Goal: Task Accomplishment & Management: Manage account settings

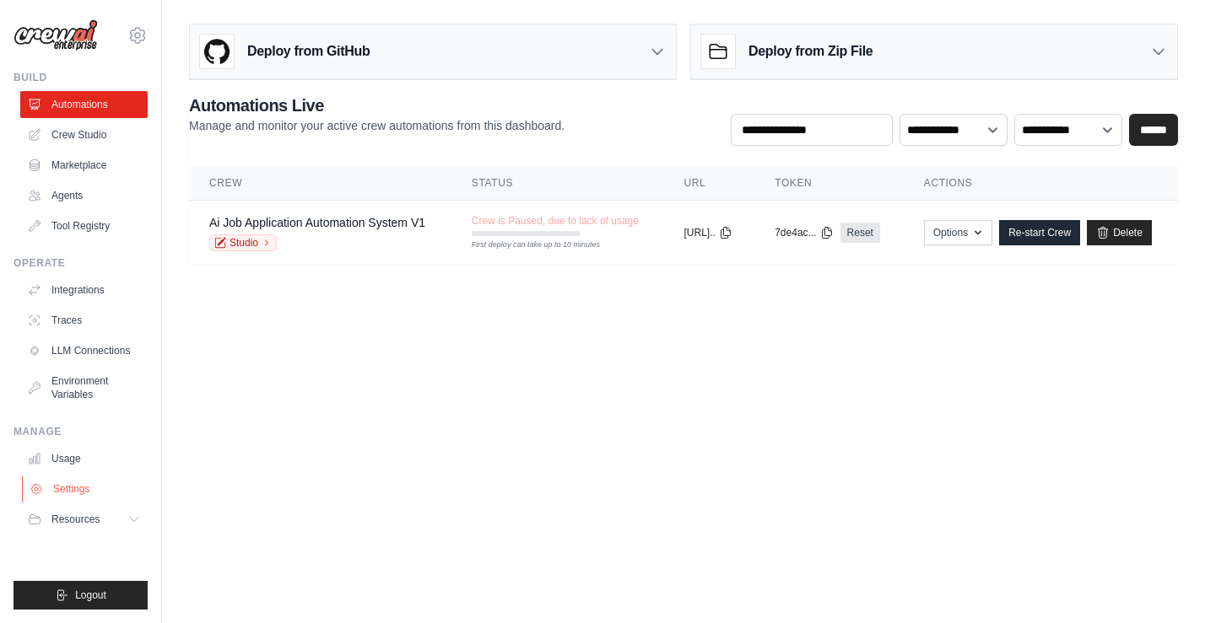
click at [82, 491] on link "Settings" at bounding box center [85, 489] width 127 height 27
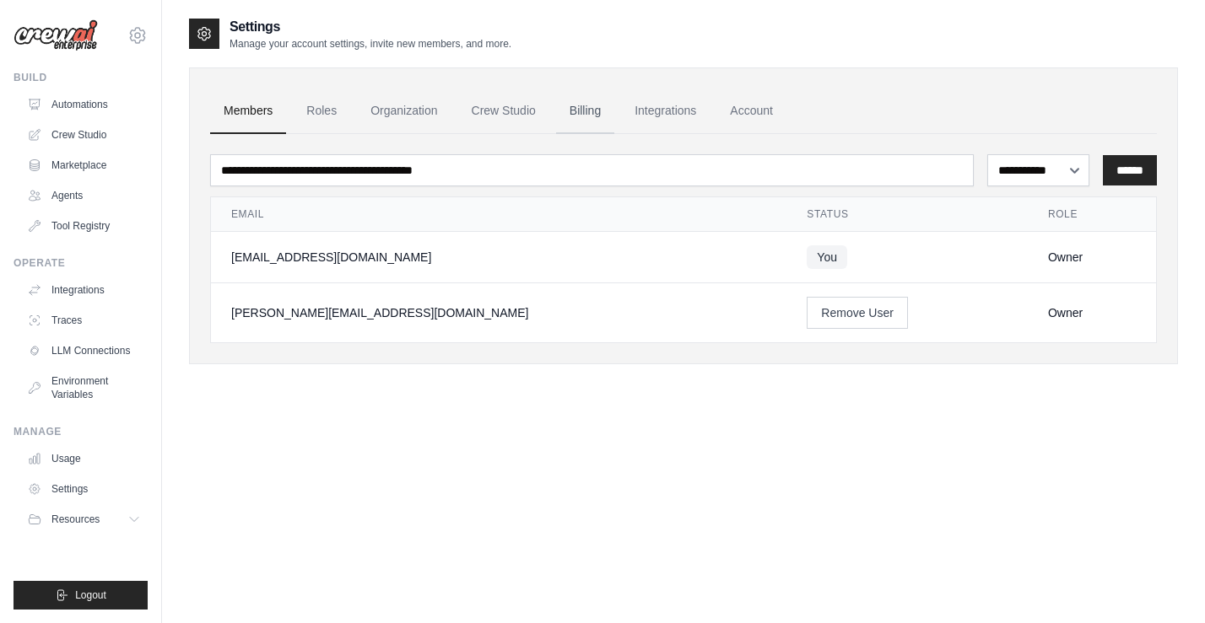
click at [581, 111] on link "Billing" at bounding box center [585, 112] width 58 height 46
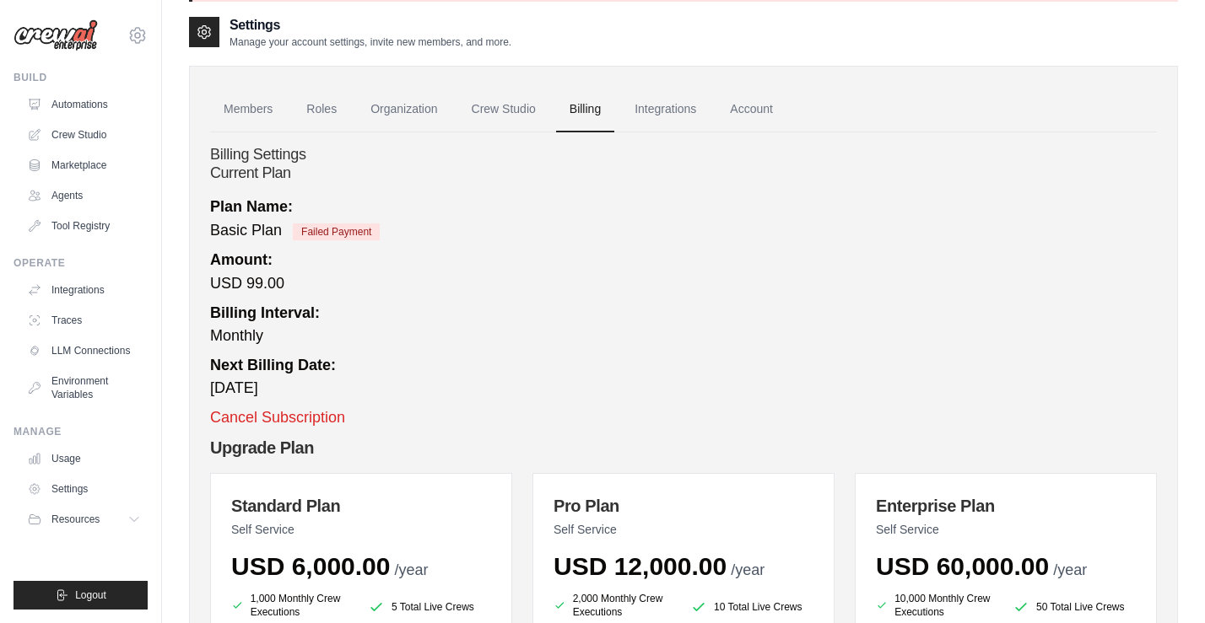
scroll to position [65, 0]
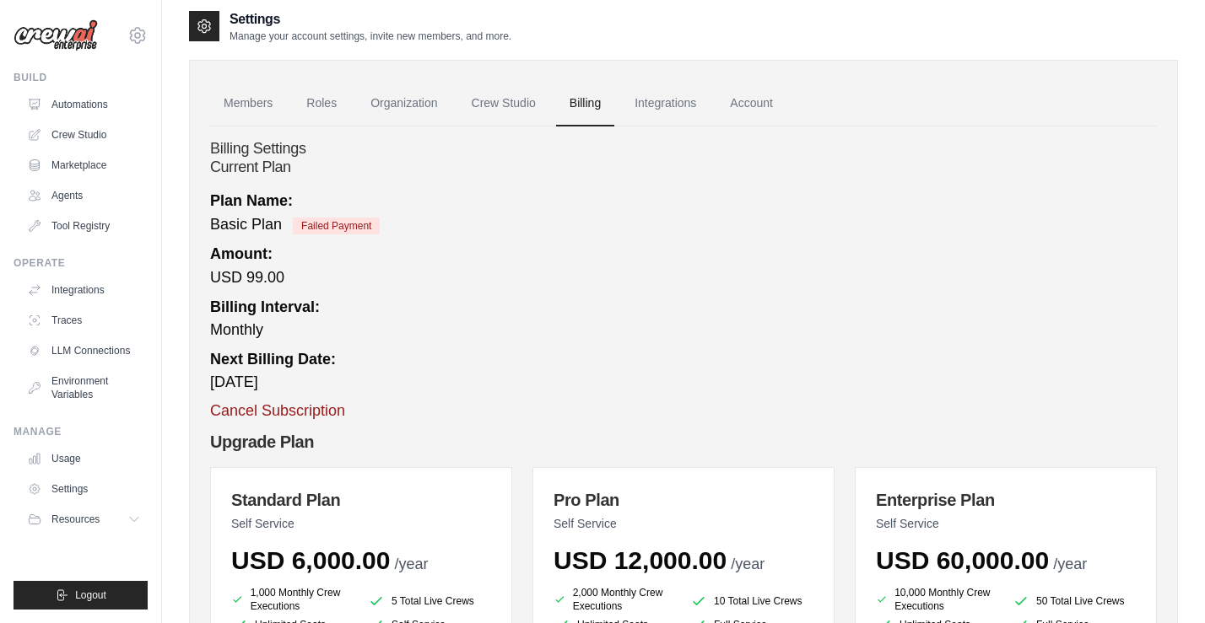
click at [254, 417] on button "Cancel Subscription" at bounding box center [277, 411] width 135 height 23
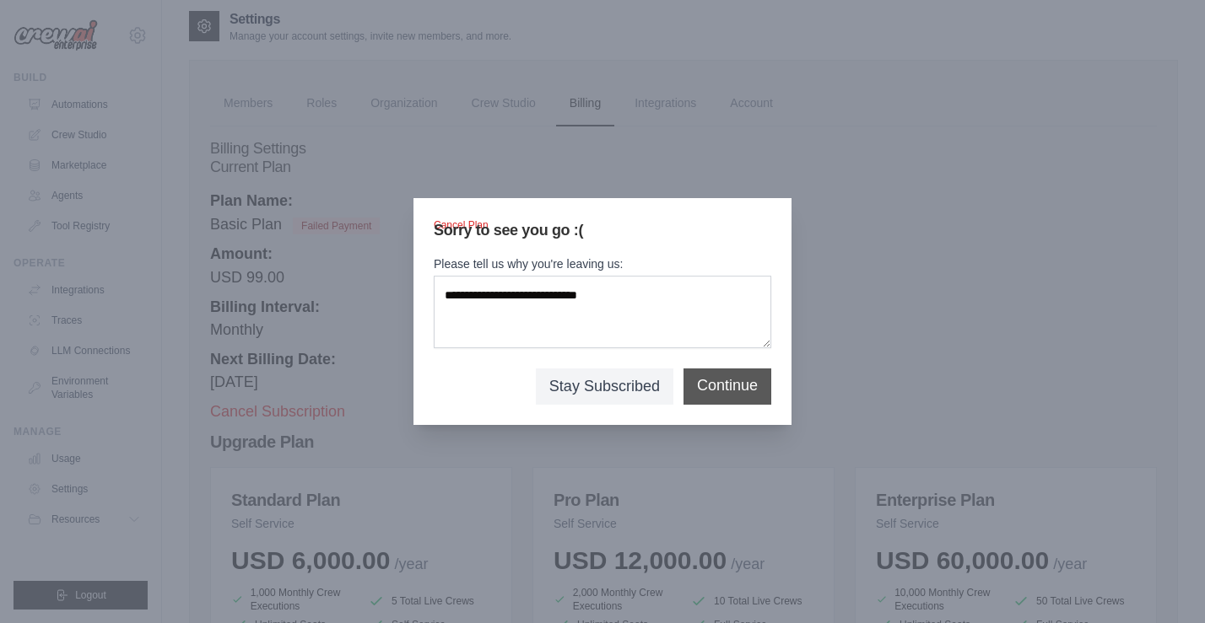
click at [715, 392] on button "Continue" at bounding box center [727, 386] width 61 height 23
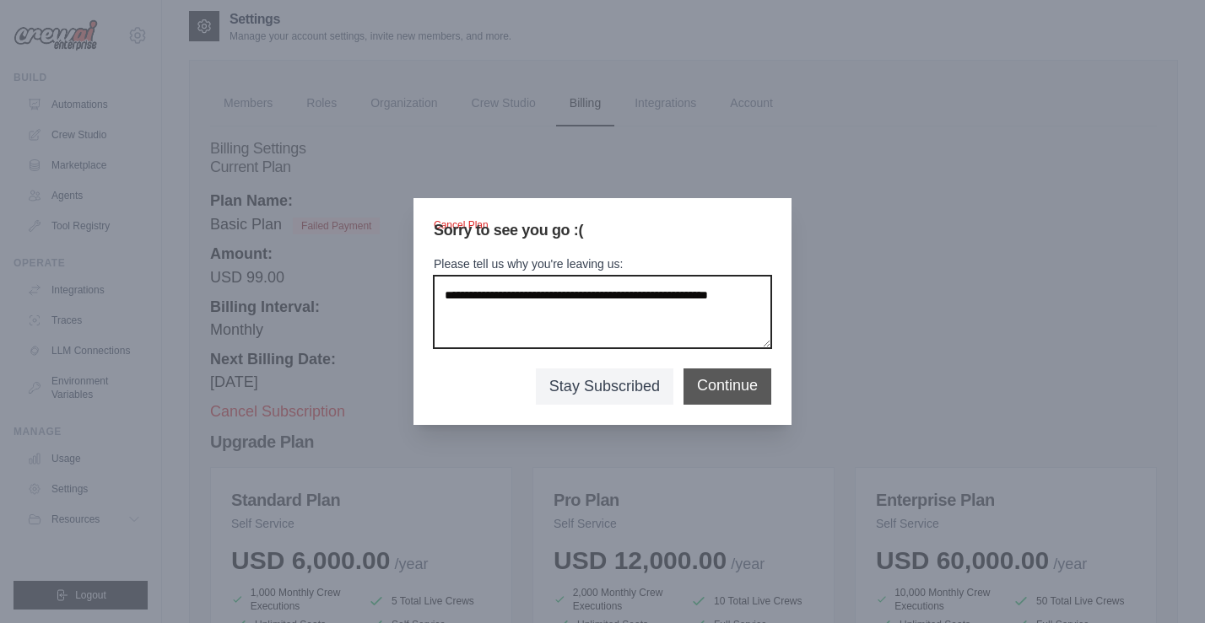
type textarea "**********"
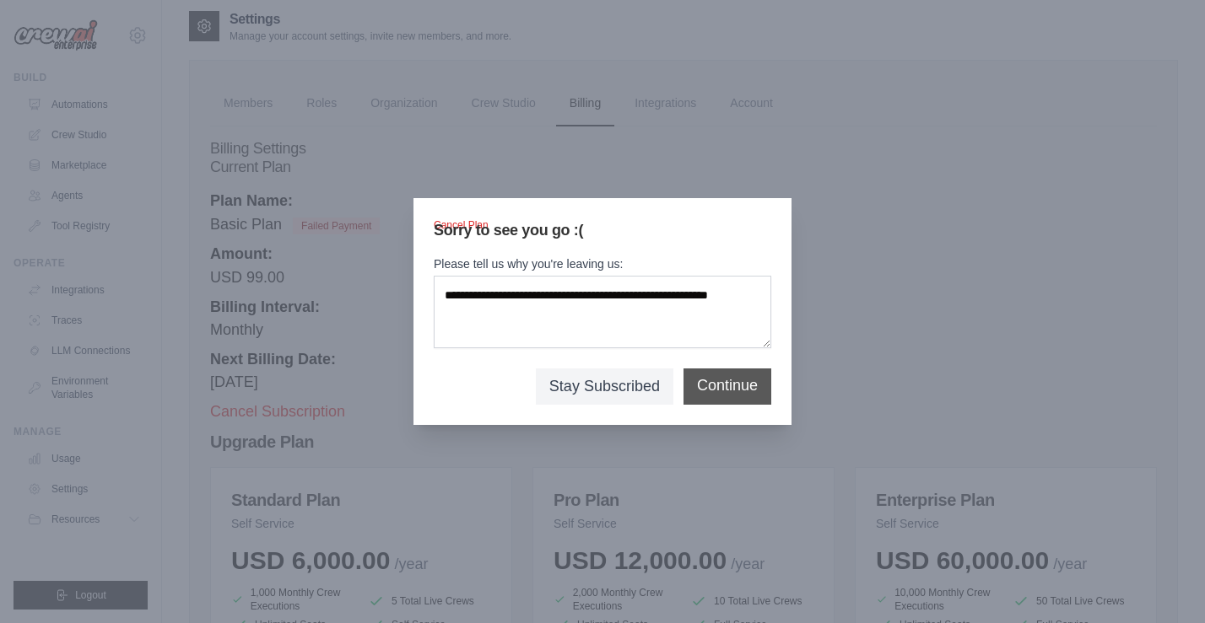
click at [735, 387] on button "Continue" at bounding box center [727, 386] width 61 height 23
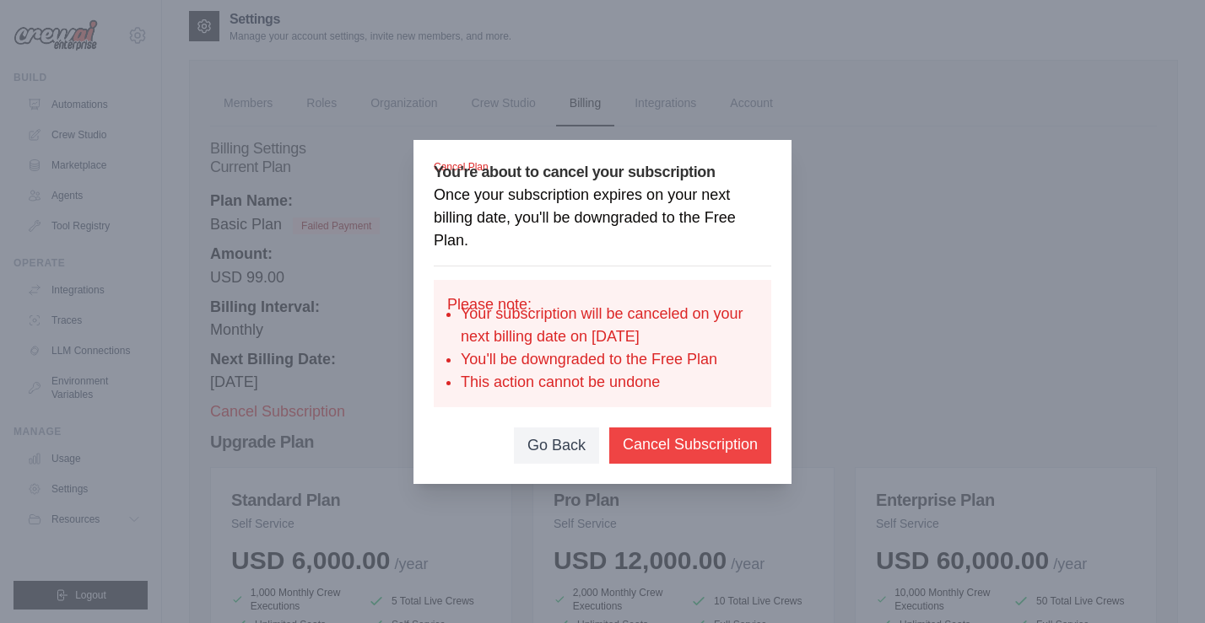
click at [672, 442] on button "Cancel Subscription" at bounding box center [690, 445] width 135 height 23
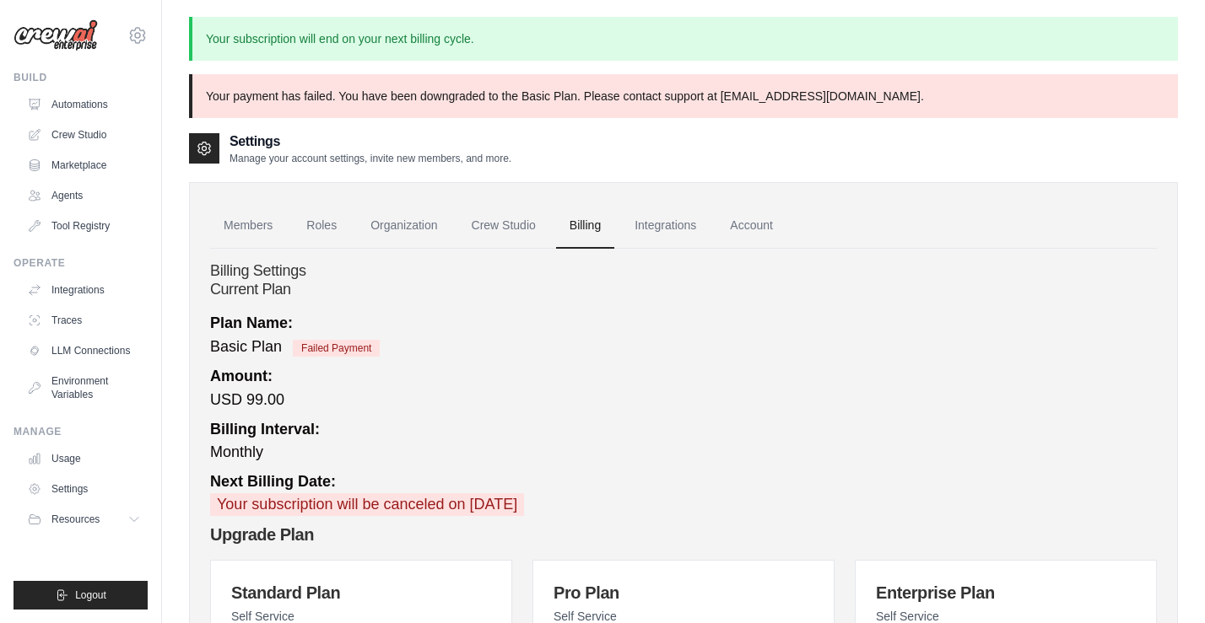
click at [733, 439] on div "Billing Interval: Monthly" at bounding box center [683, 441] width 947 height 46
click at [720, 401] on div "Amount: USD 99.00" at bounding box center [683, 388] width 947 height 46
click at [817, 365] on div "Amount: USD 99.00" at bounding box center [683, 388] width 947 height 46
